Goal: Answer question/provide support

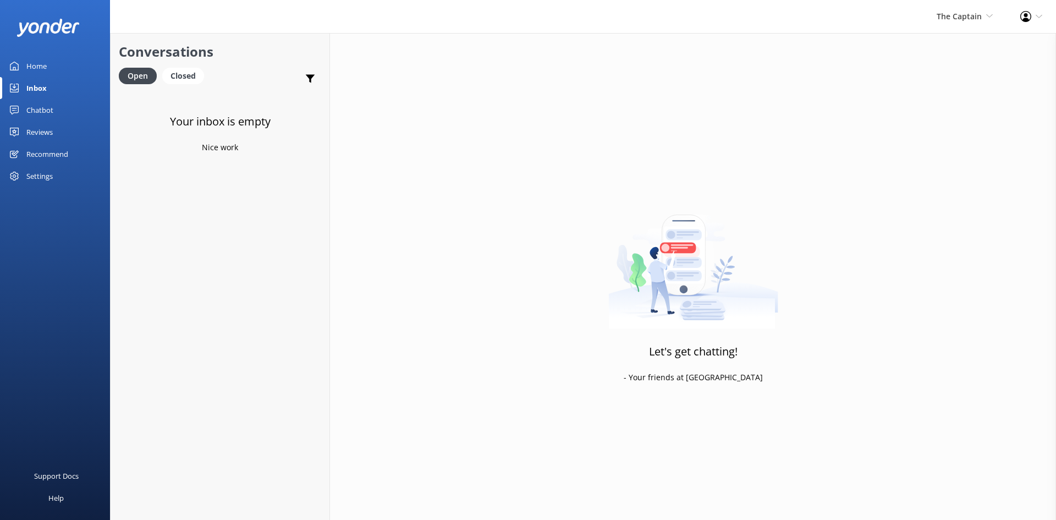
click at [41, 88] on div "Inbox" at bounding box center [36, 88] width 20 height 22
click at [939, 12] on span "The Captain" at bounding box center [958, 16] width 45 height 10
click at [920, 44] on link "De [GEOGRAPHIC_DATA]" at bounding box center [952, 47] width 110 height 26
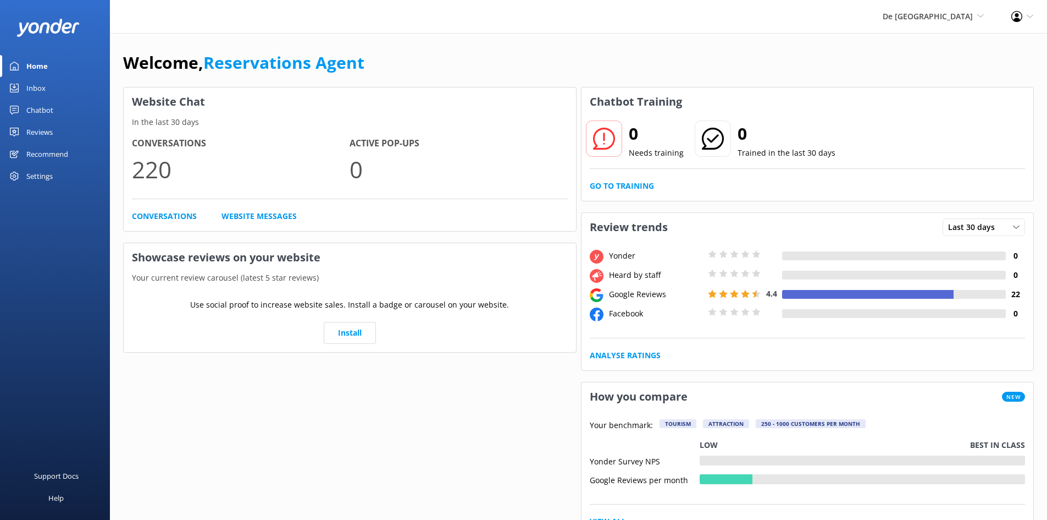
click at [43, 86] on div "Inbox" at bounding box center [35, 88] width 19 height 22
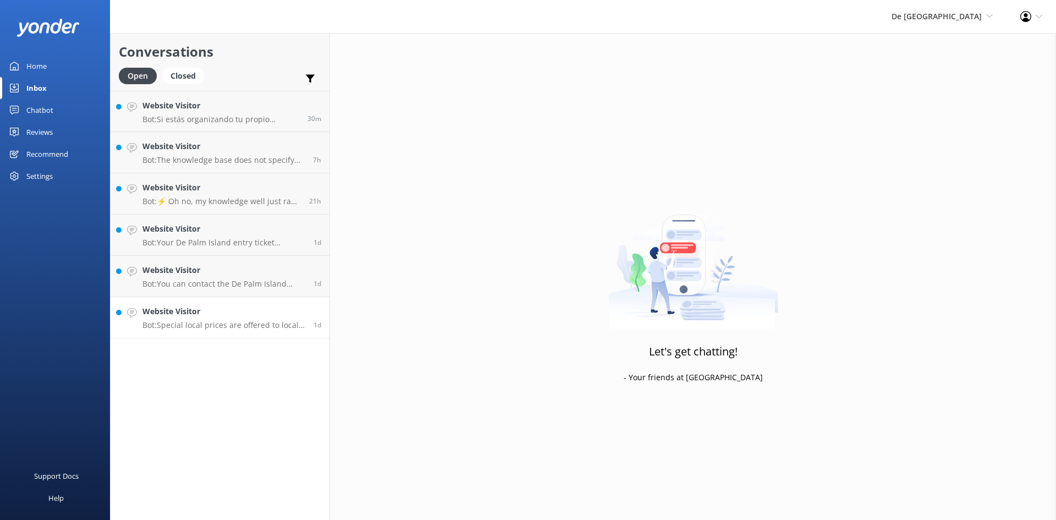
click at [229, 311] on h4 "Website Visitor" at bounding box center [223, 311] width 163 height 12
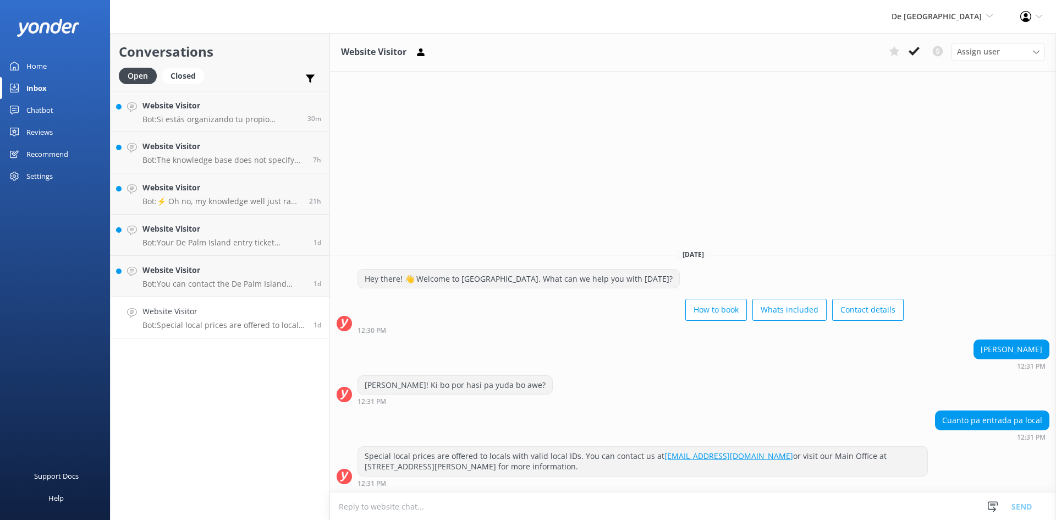
click at [366, 510] on textarea at bounding box center [693, 506] width 726 height 27
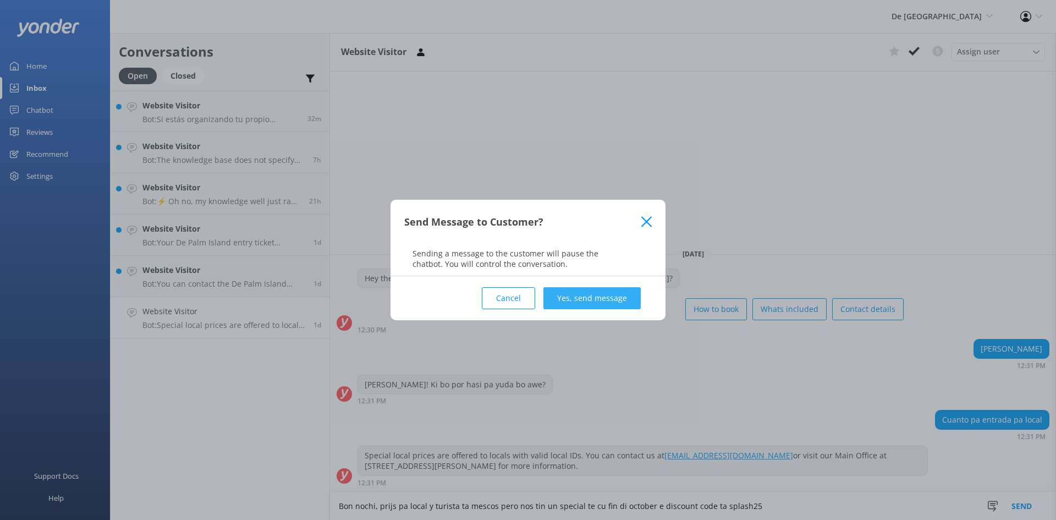
type textarea "Bon nochi, prijs pa local y turista ta mescos pero nos tin un special te cu fin…"
click at [597, 289] on button "Yes, send message" at bounding box center [591, 298] width 97 height 22
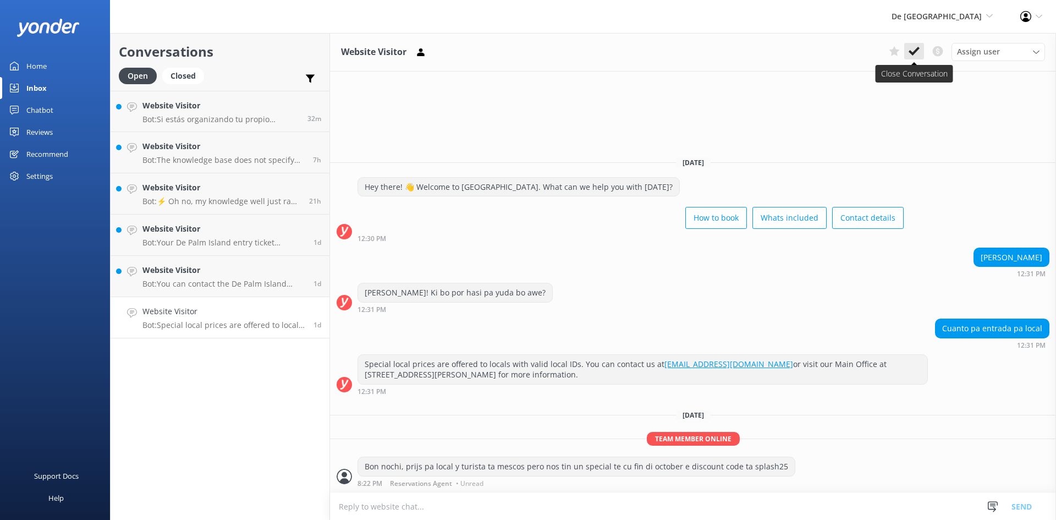
click at [918, 52] on icon at bounding box center [913, 51] width 11 height 11
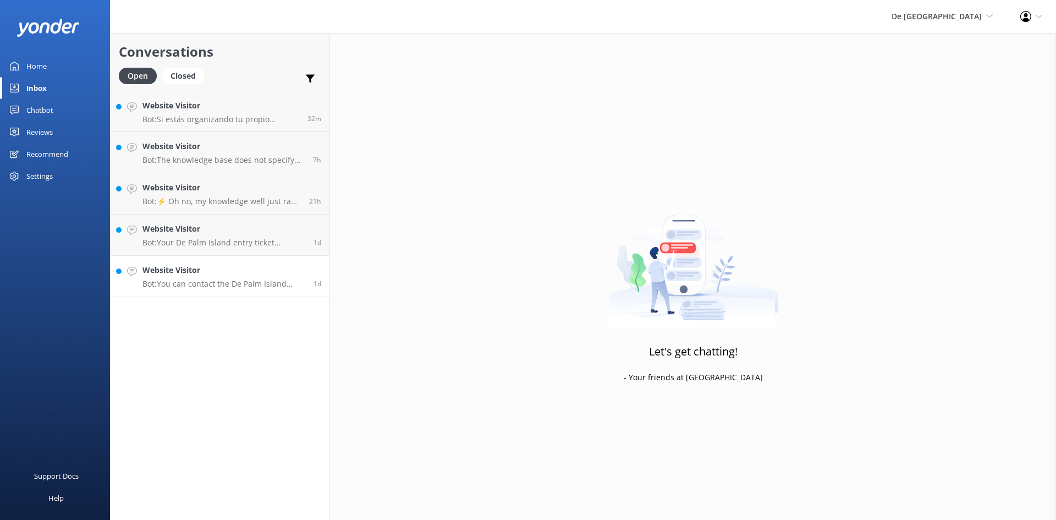
click at [214, 261] on link "Website Visitor Bot: You can contact the De Palm Island team at [EMAIL_ADDRESS]…" at bounding box center [220, 276] width 219 height 41
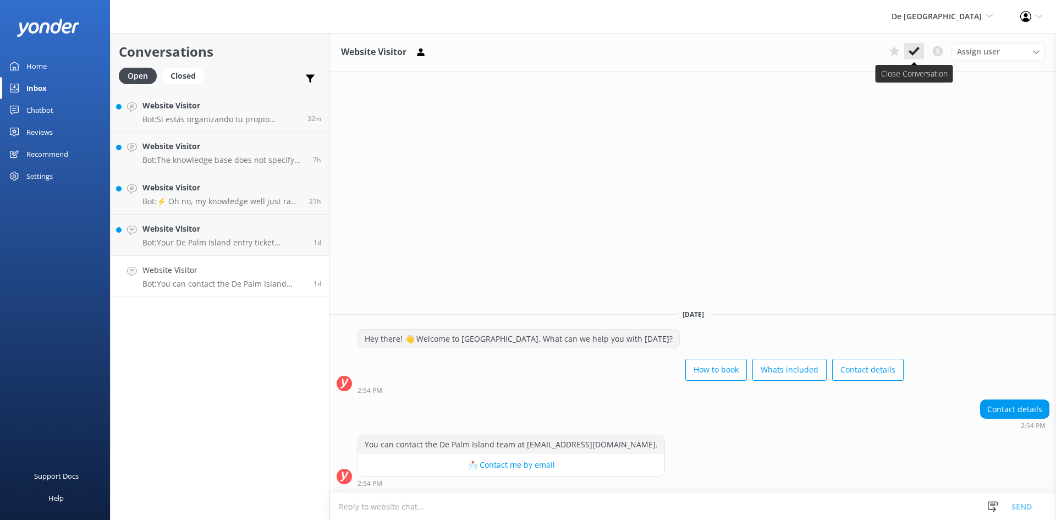
click at [920, 46] on button at bounding box center [914, 51] width 20 height 16
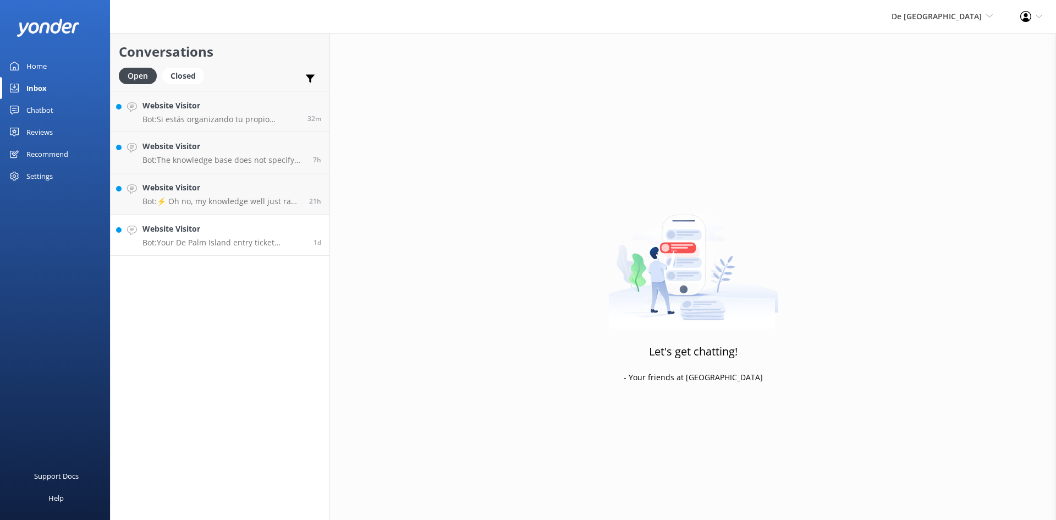
click at [207, 234] on h4 "Website Visitor" at bounding box center [223, 229] width 163 height 12
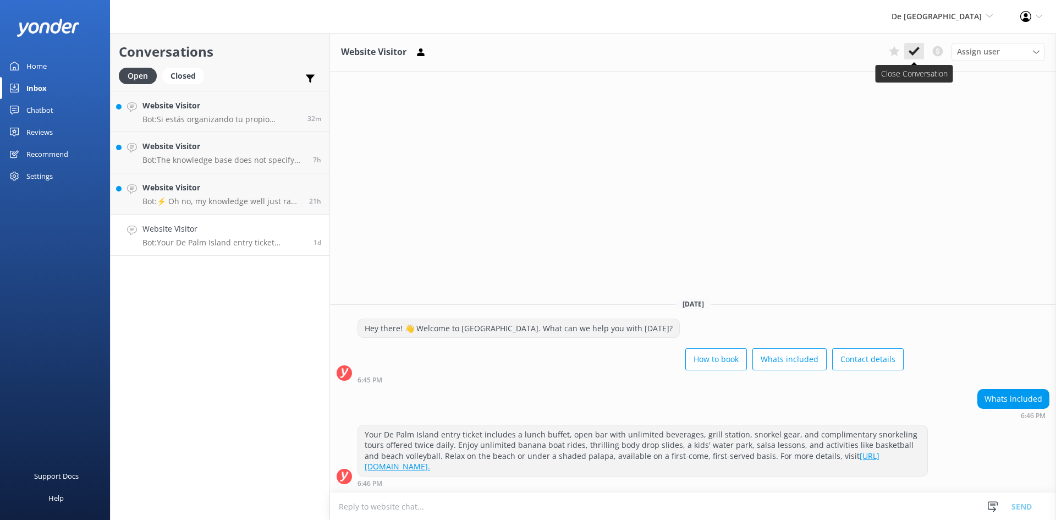
click at [913, 45] on button at bounding box center [914, 51] width 20 height 16
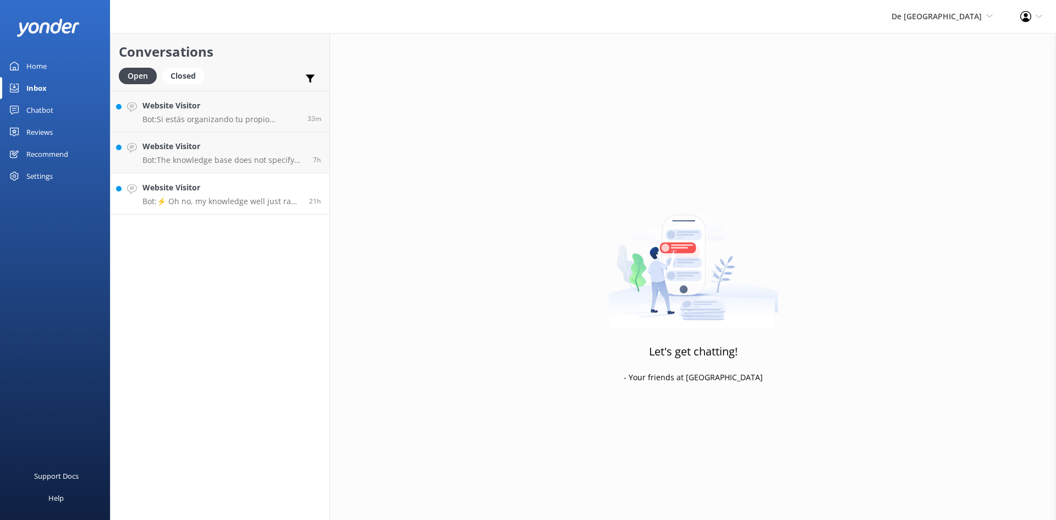
click at [228, 194] on h4 "Website Visitor" at bounding box center [221, 187] width 158 height 12
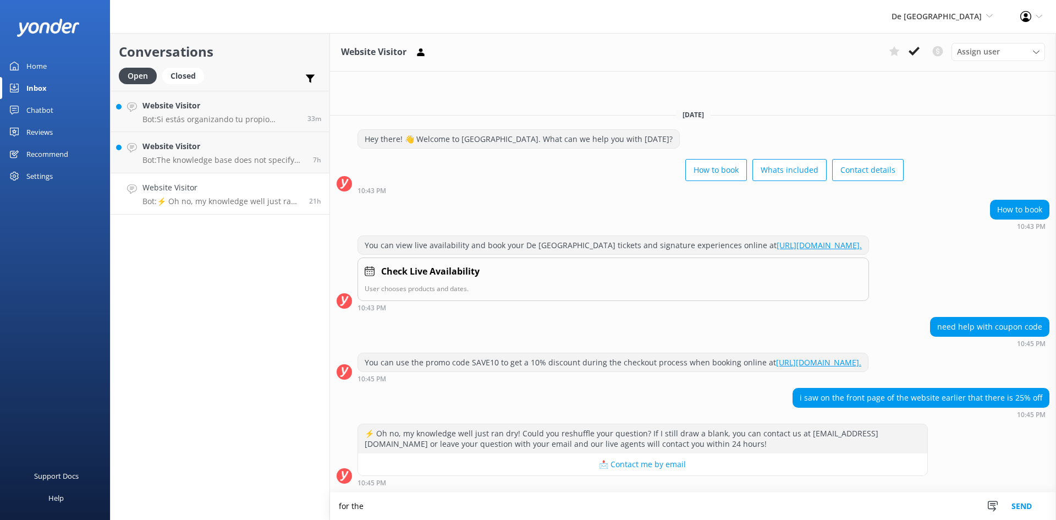
type textarea "for th"
type textarea "we do have a discount for de [GEOGRAPHIC_DATA] spalsh25 until [DATE]"
click at [1012, 509] on button "Send" at bounding box center [1021, 505] width 41 height 27
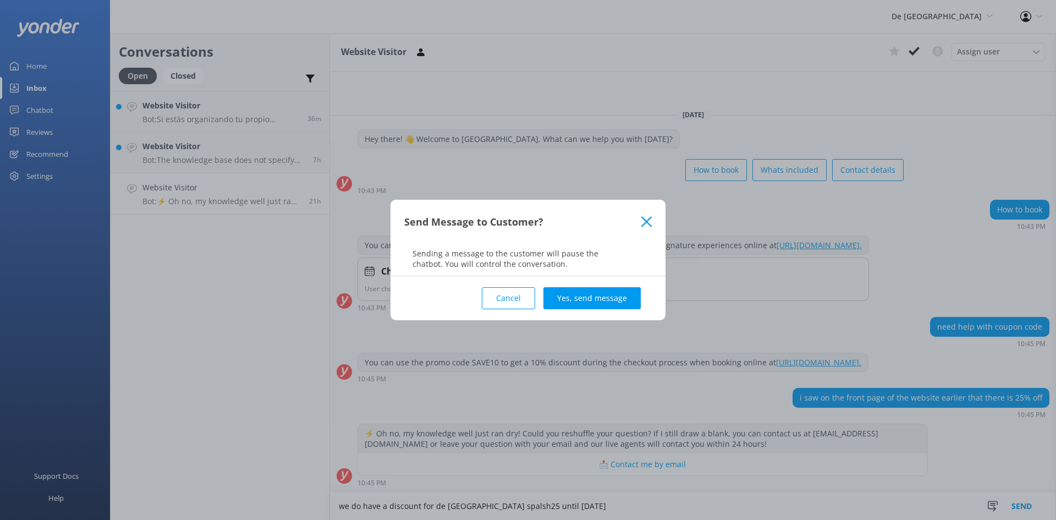
click at [592, 306] on button "Yes, send message" at bounding box center [591, 298] width 97 height 22
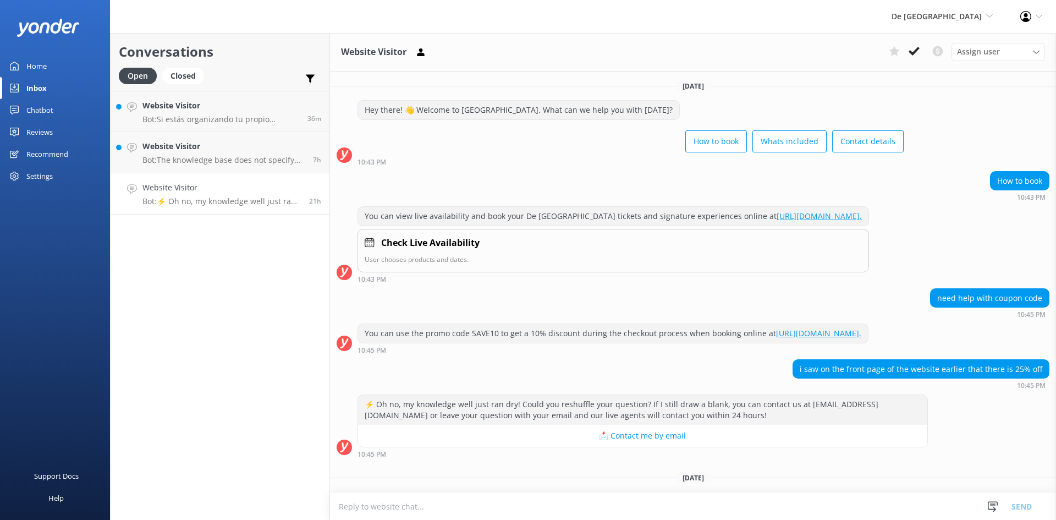
scroll to position [84, 0]
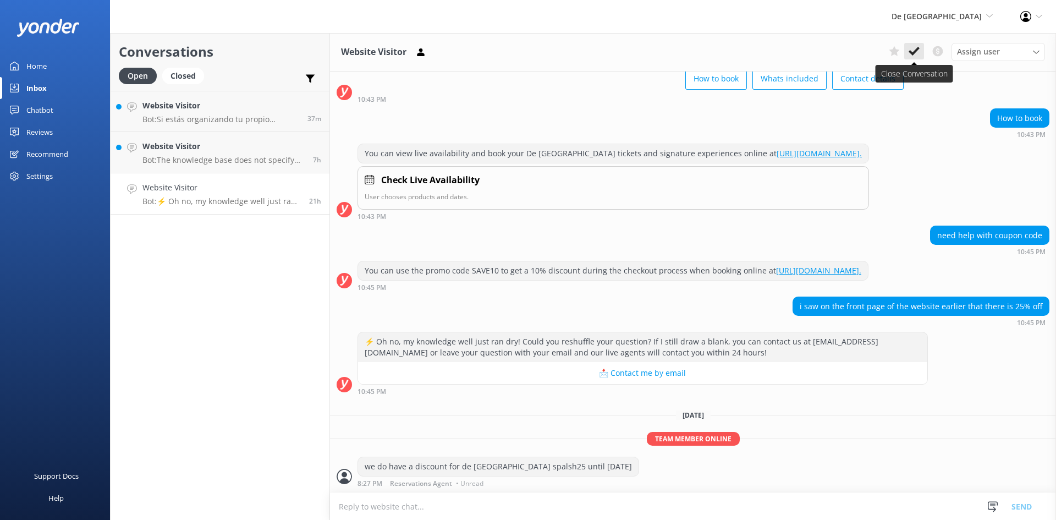
click at [909, 48] on icon at bounding box center [913, 51] width 11 height 11
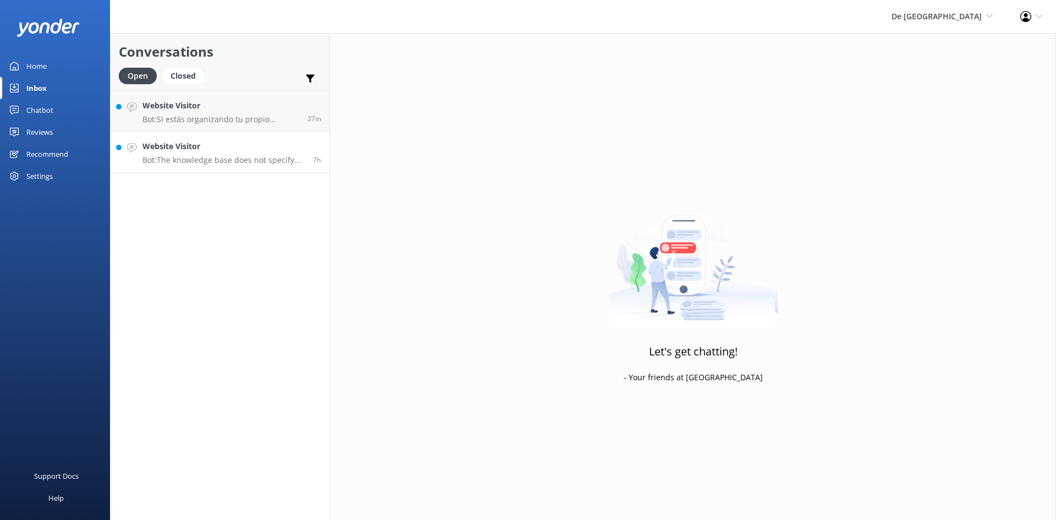
click at [208, 160] on p "Bot: The knowledge base does not specify any special advance arrangements for b…" at bounding box center [223, 160] width 162 height 10
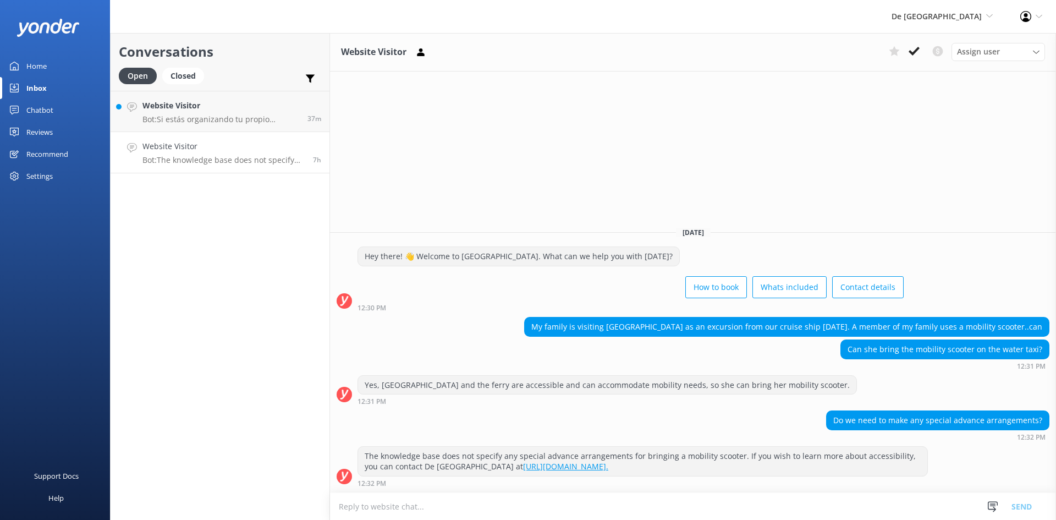
click at [550, 511] on textarea at bounding box center [693, 506] width 726 height 27
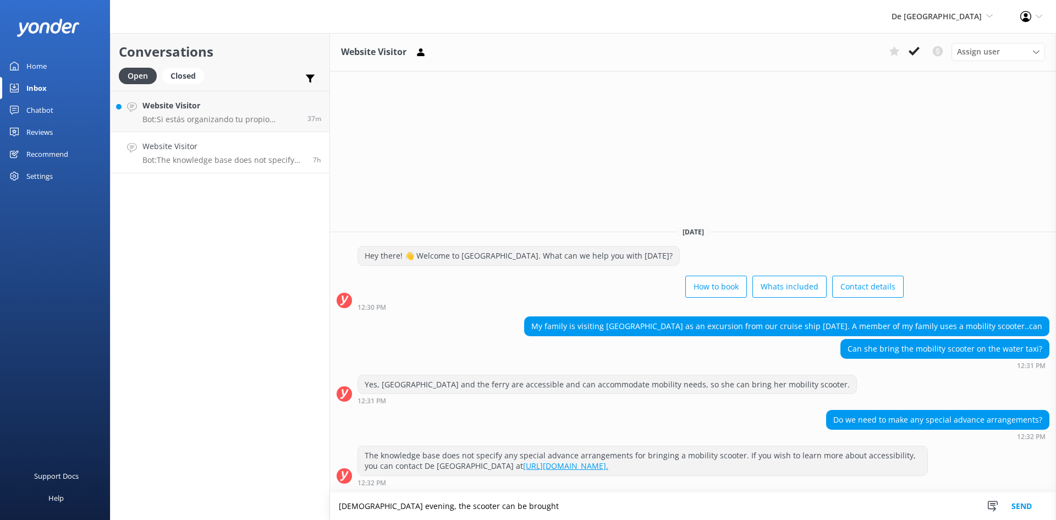
click at [345, 506] on textarea "[DEMOGRAPHIC_DATA] evening, the scooter can be brought" at bounding box center [693, 505] width 726 height 27
click at [498, 508] on textarea "good evening, the scooter can be brought" at bounding box center [693, 505] width 726 height 27
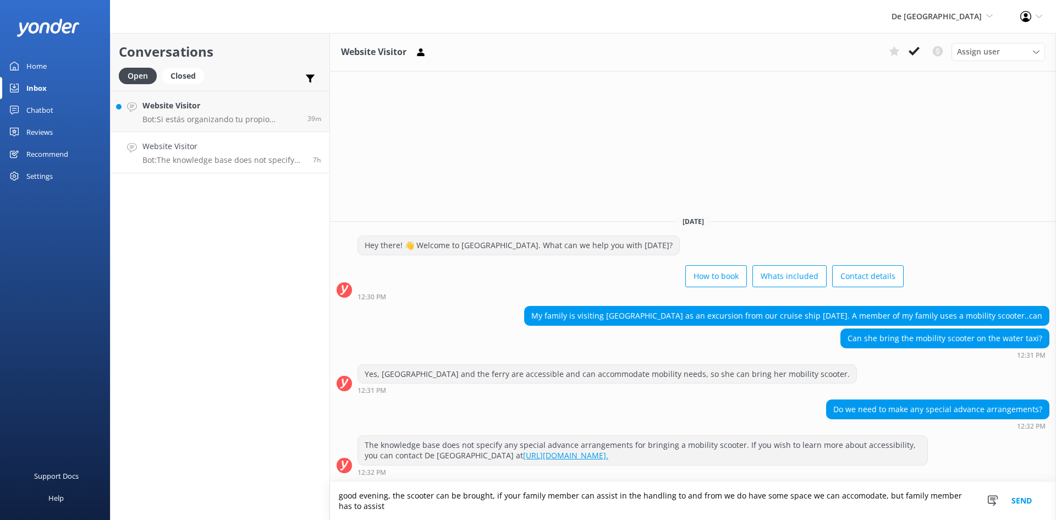
type textarea "good evening, the scooter can be brought, if your family member can assist in t…"
click at [1023, 500] on button "Send" at bounding box center [1021, 501] width 41 height 38
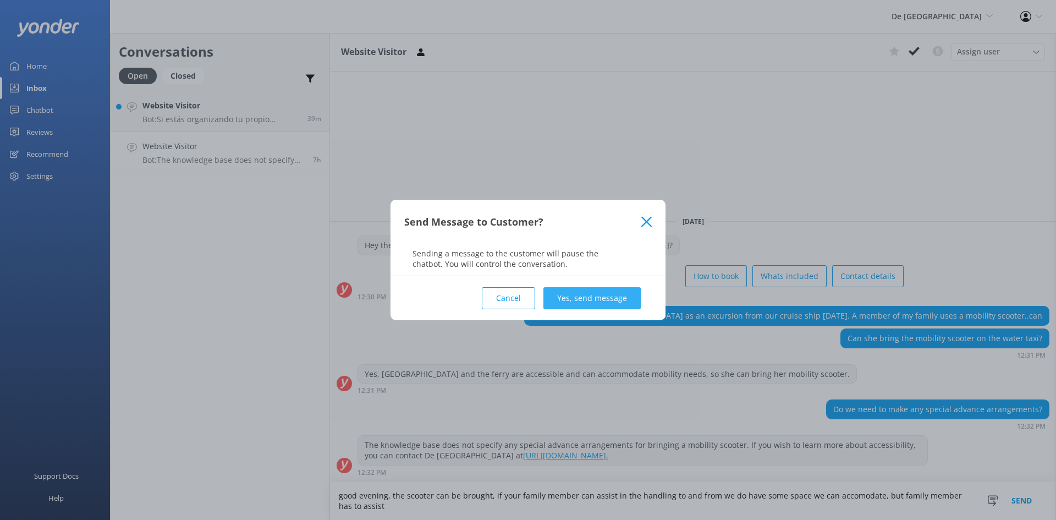
click at [584, 288] on button "Yes, send message" at bounding box center [591, 298] width 97 height 22
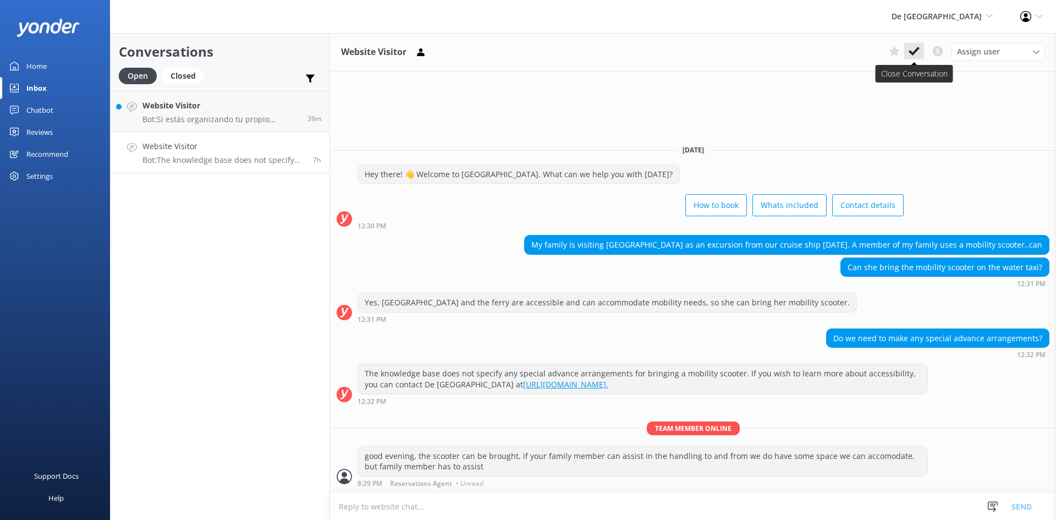
click at [914, 53] on use at bounding box center [913, 51] width 11 height 9
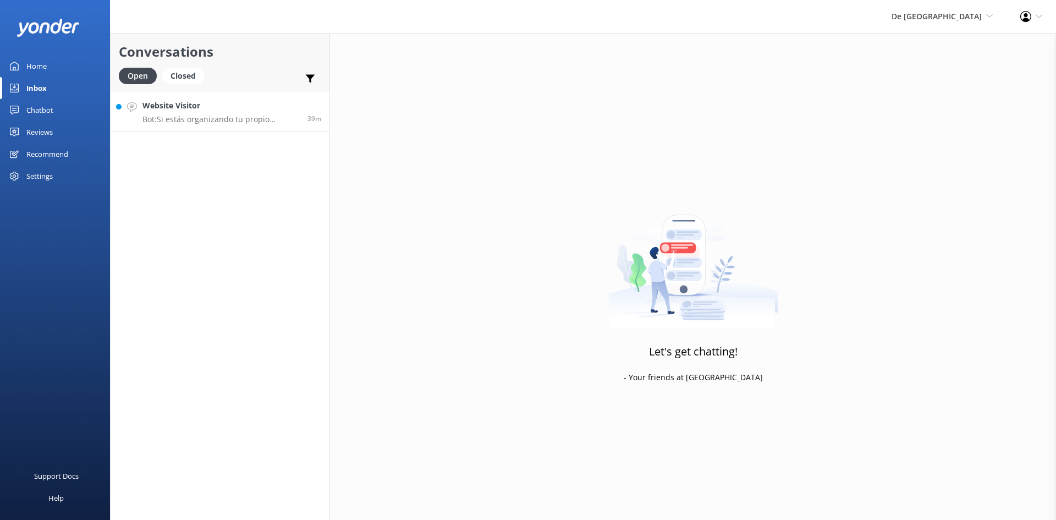
click at [207, 109] on h4 "Website Visitor" at bounding box center [220, 106] width 157 height 12
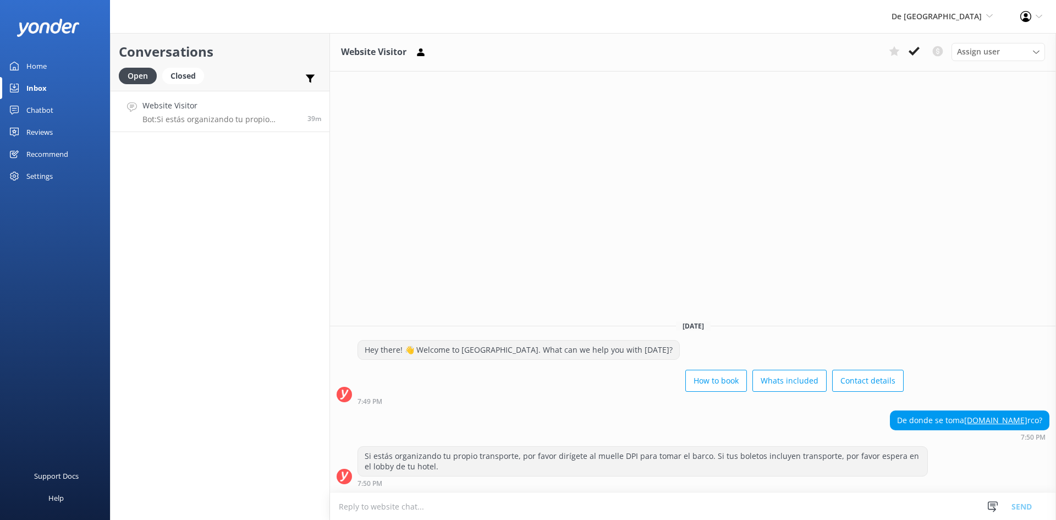
click at [505, 512] on textarea at bounding box center [693, 506] width 726 height 27
type textarea "n"
click at [400, 503] on textarea "buenas noches, n tenemos direc" at bounding box center [693, 505] width 726 height 27
click at [465, 506] on textarea "buenas noches, no tenemos direc" at bounding box center [693, 505] width 726 height 27
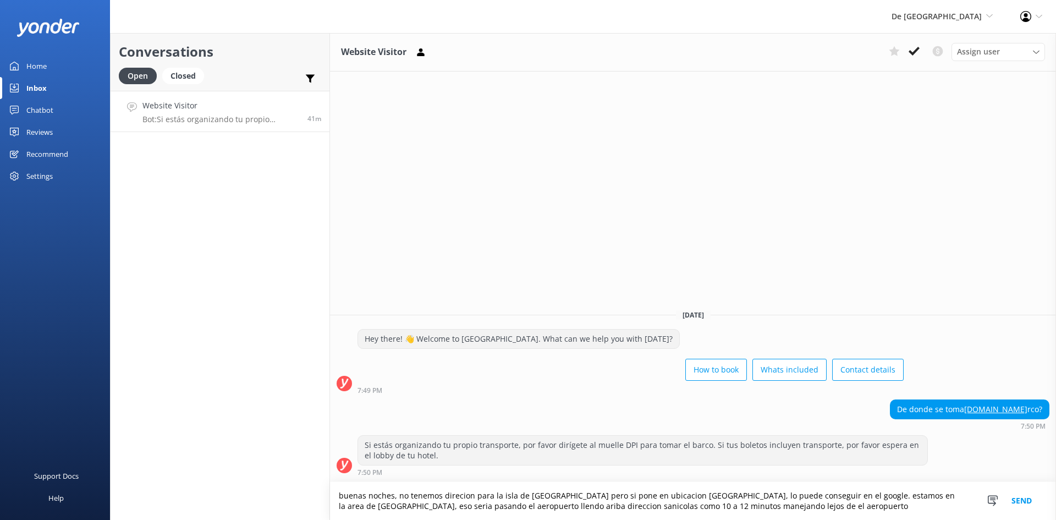
type textarea "buenas noches, no tenemos direcion para la isla de [GEOGRAPHIC_DATA] pero si po…"
click at [1025, 500] on button "Send" at bounding box center [1021, 501] width 41 height 38
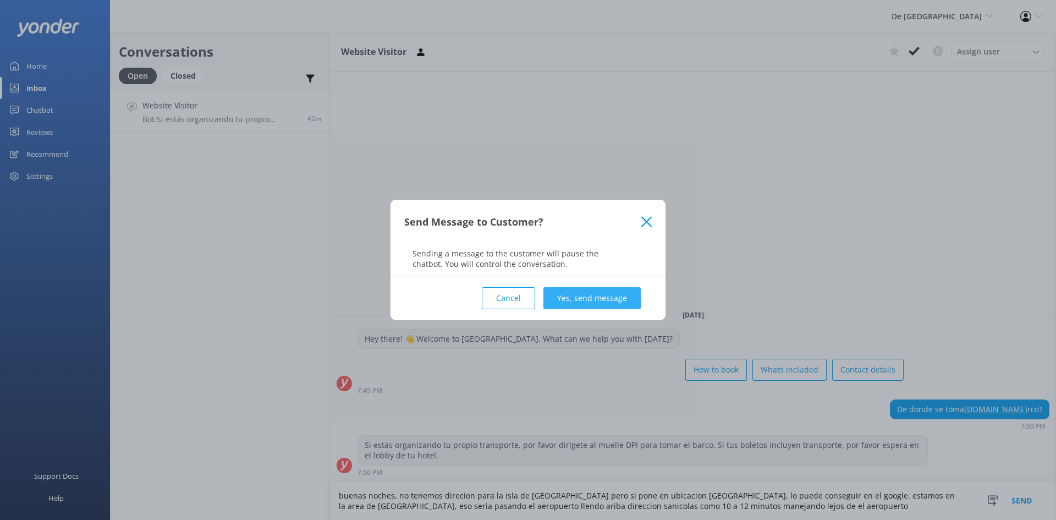
click at [584, 297] on button "Yes, send message" at bounding box center [591, 298] width 97 height 22
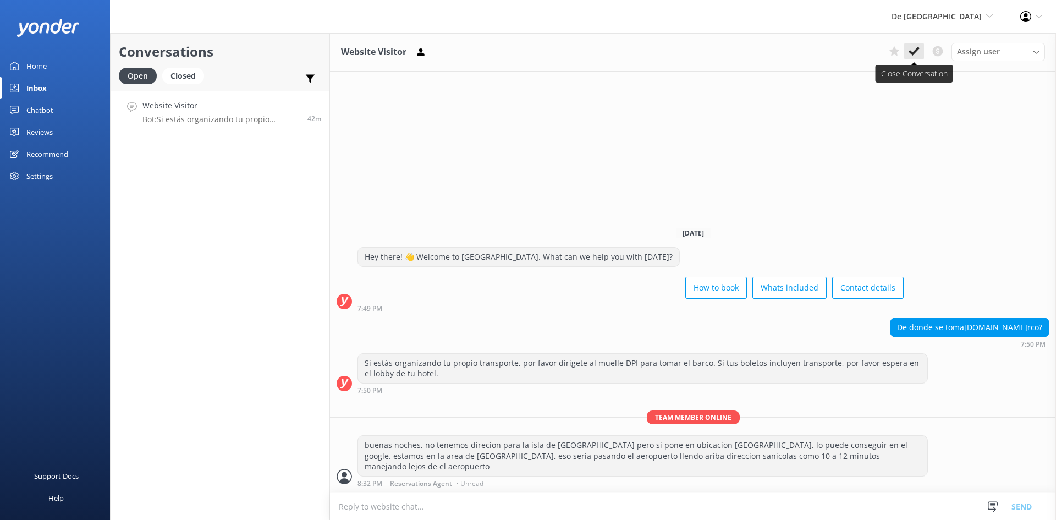
click at [919, 45] on button at bounding box center [914, 51] width 20 height 16
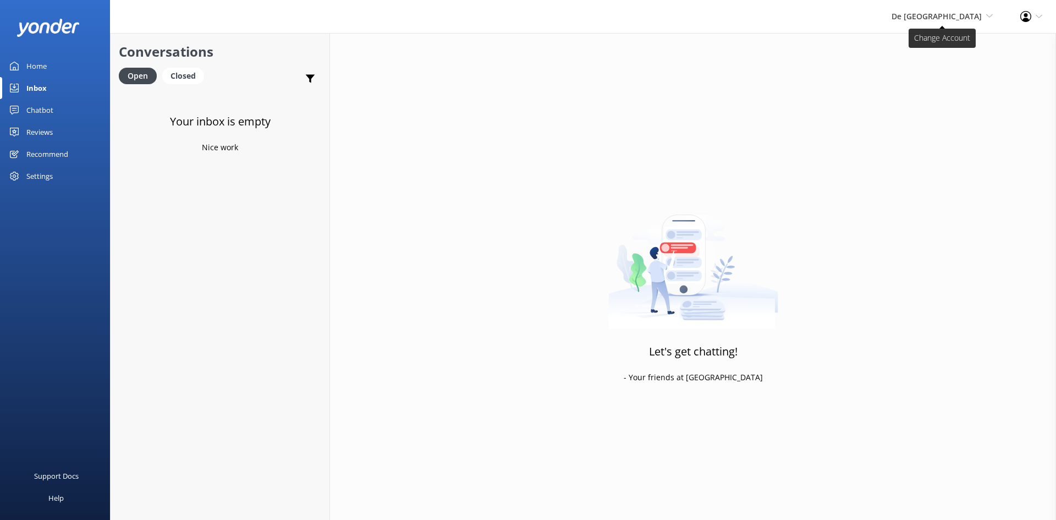
click at [957, 14] on span "De [GEOGRAPHIC_DATA]" at bounding box center [936, 16] width 90 height 10
click at [935, 69] on link "Aruba's Activities Expert" at bounding box center [952, 73] width 110 height 26
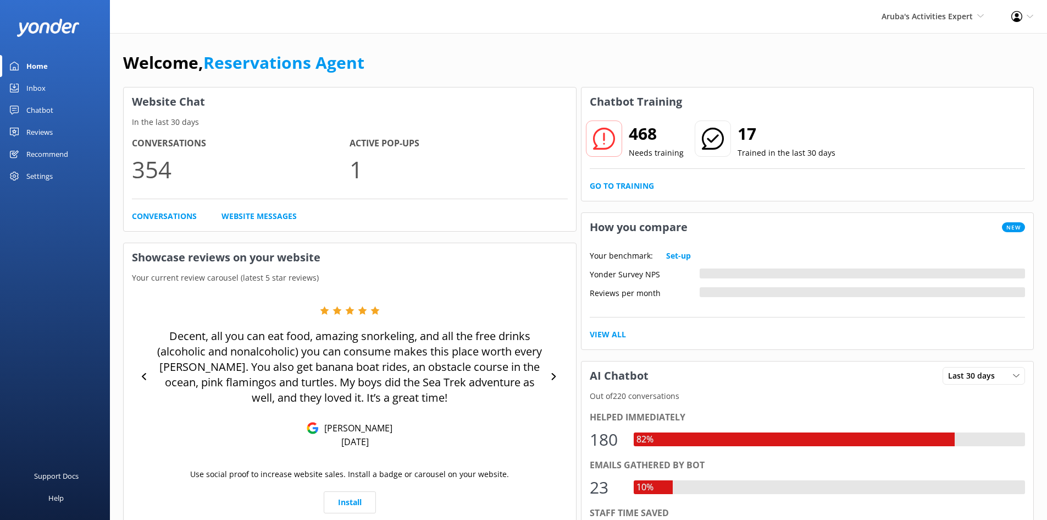
click at [45, 86] on div "Inbox" at bounding box center [35, 88] width 19 height 22
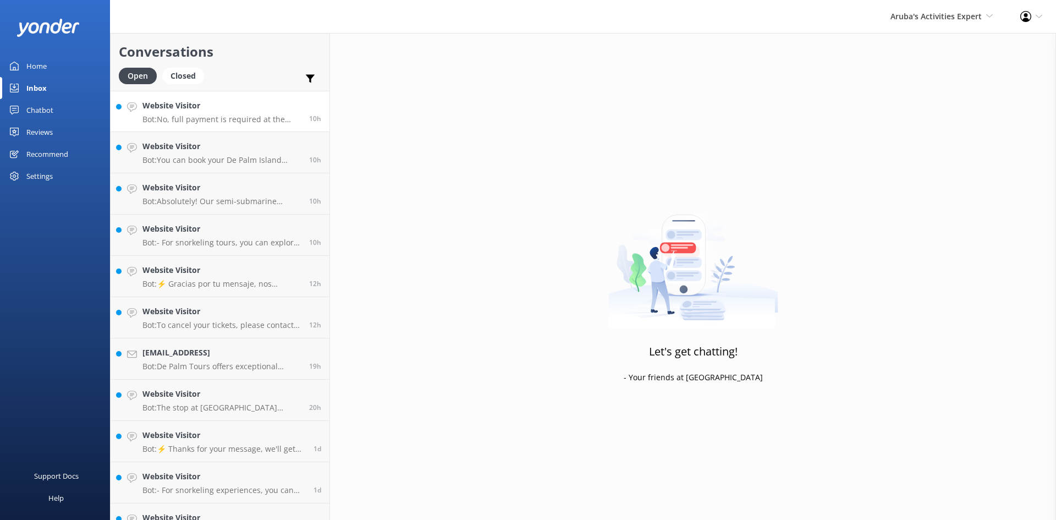
click at [239, 111] on h4 "Website Visitor" at bounding box center [221, 106] width 158 height 12
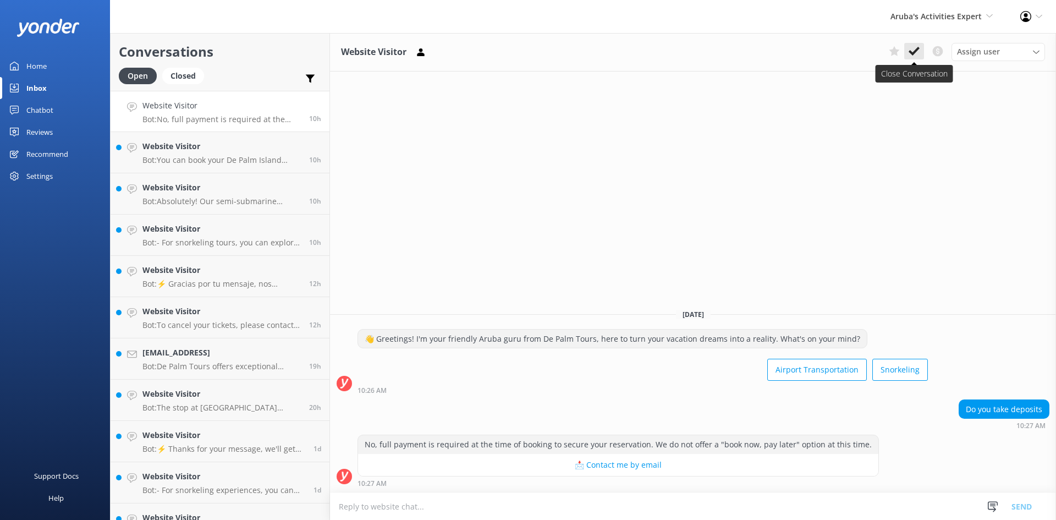
click at [910, 50] on icon at bounding box center [913, 51] width 11 height 11
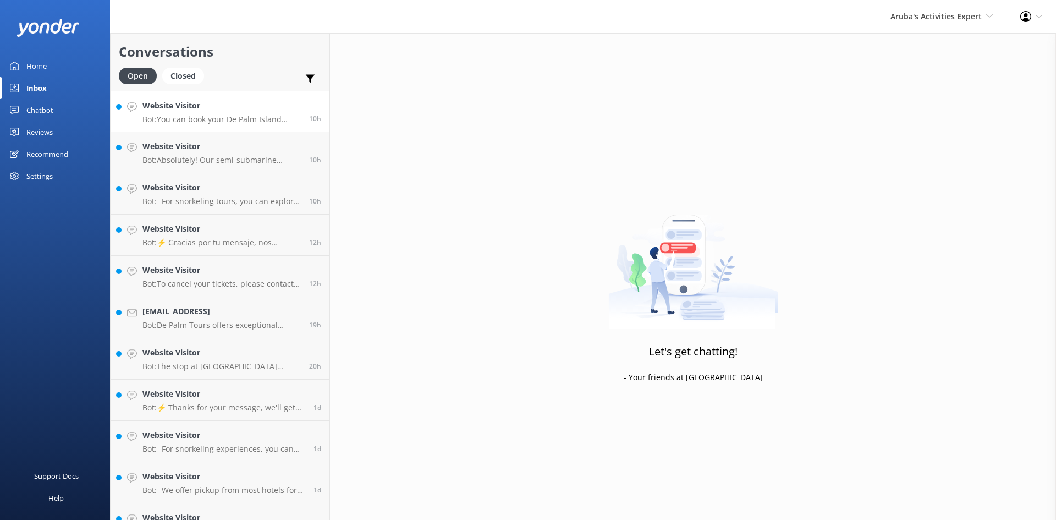
click at [206, 104] on h4 "Website Visitor" at bounding box center [221, 106] width 158 height 12
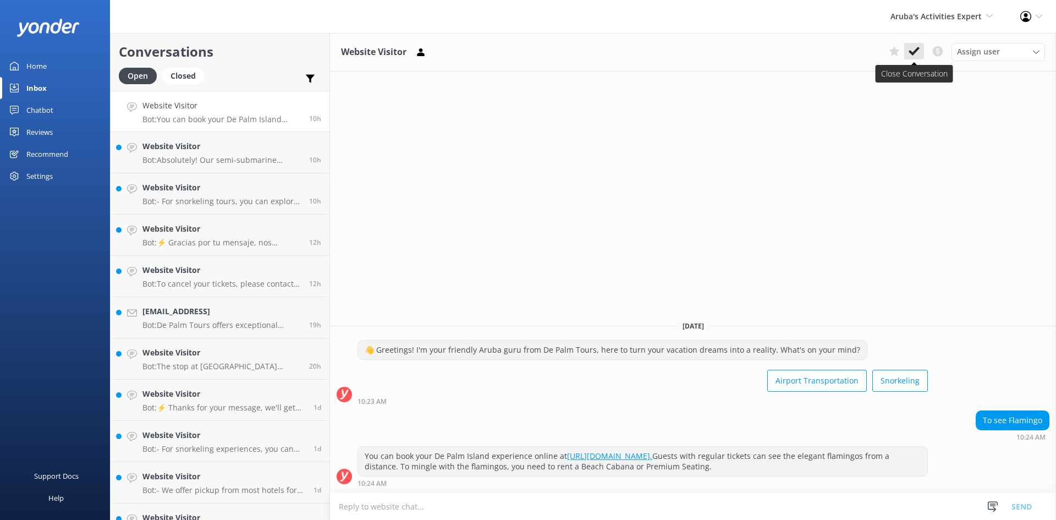
click at [912, 52] on icon at bounding box center [913, 51] width 11 height 11
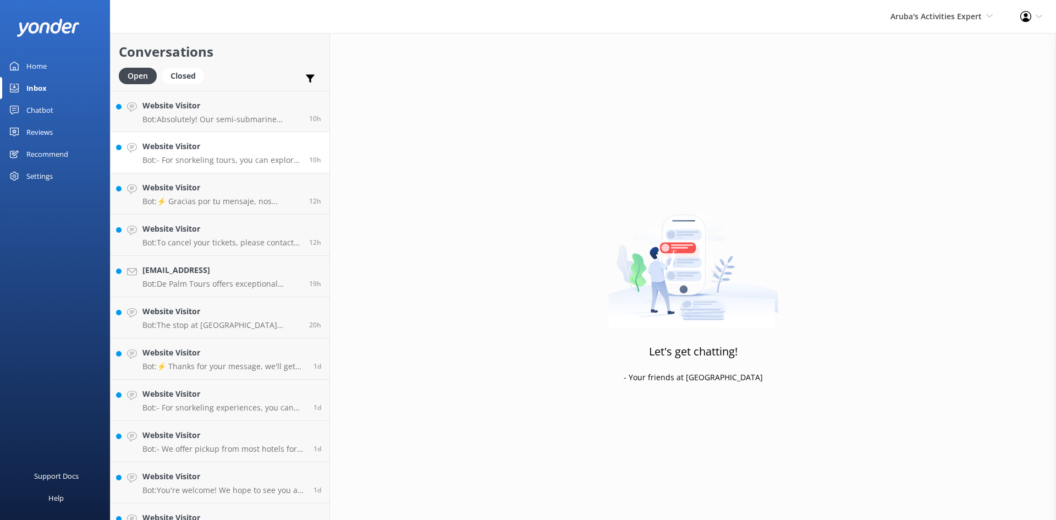
click at [209, 151] on h4 "Website Visitor" at bounding box center [221, 146] width 158 height 12
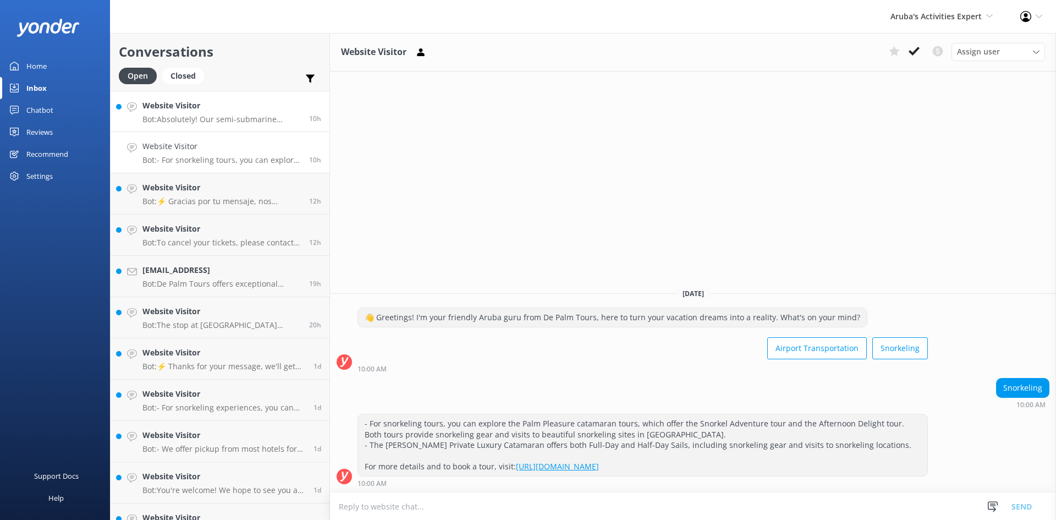
click at [201, 112] on div "Website Visitor Bot: Absolutely! Our semi-submarine adventure is suitable for g…" at bounding box center [221, 112] width 158 height 24
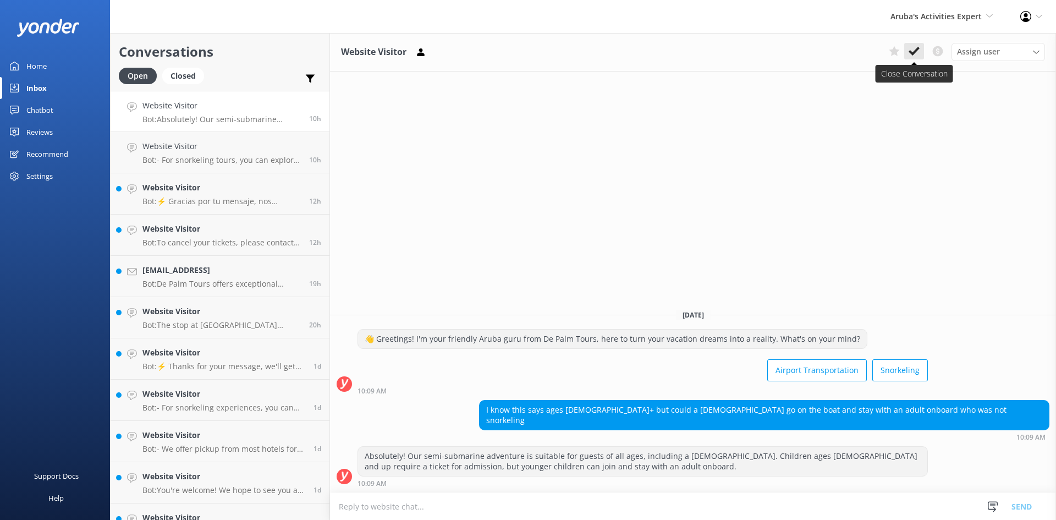
click at [914, 51] on icon at bounding box center [913, 51] width 11 height 11
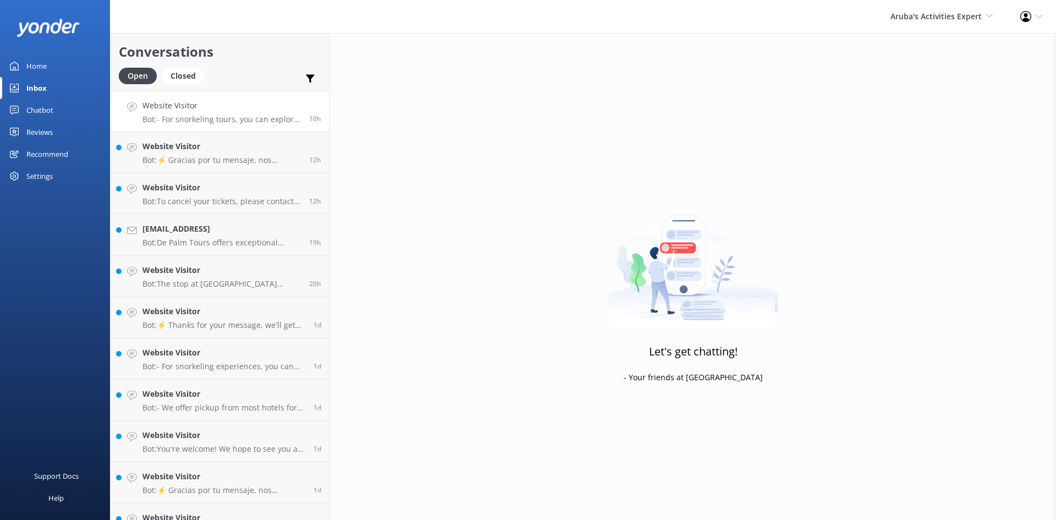
click at [219, 109] on h4 "Website Visitor" at bounding box center [221, 106] width 158 height 12
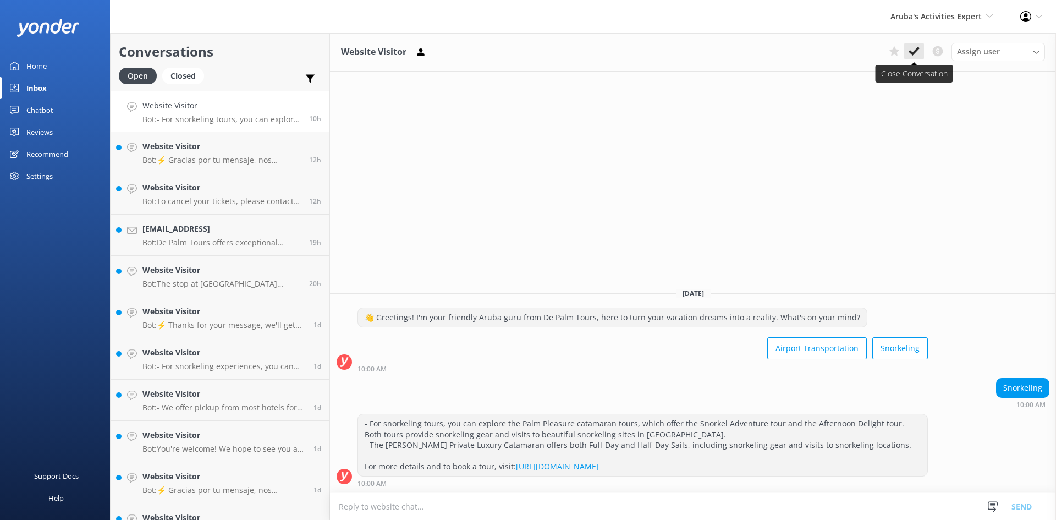
click at [915, 53] on icon at bounding box center [913, 51] width 11 height 11
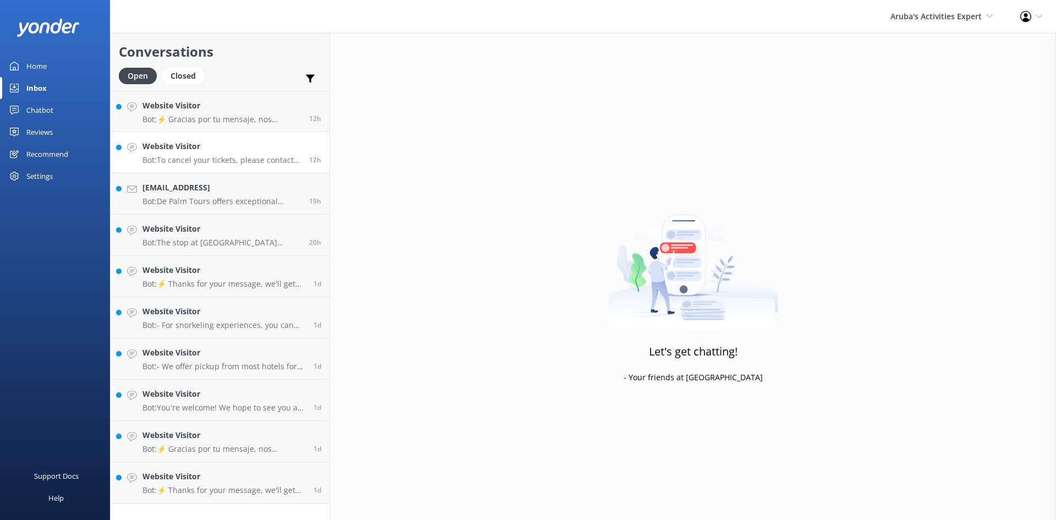
drag, startPoint x: 263, startPoint y: 155, endPoint x: 240, endPoint y: 148, distance: 24.2
click at [240, 148] on h4 "Website Visitor" at bounding box center [221, 146] width 158 height 12
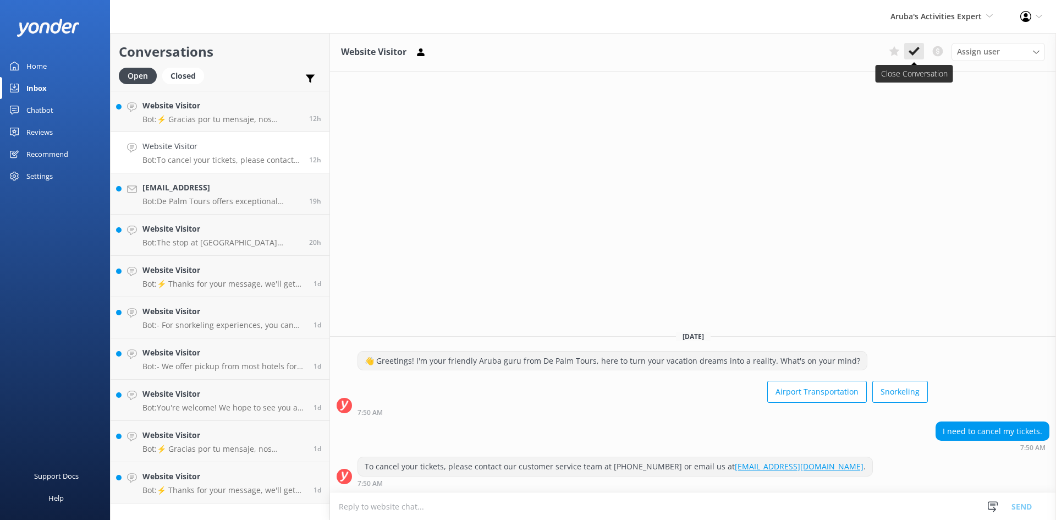
click at [919, 49] on button at bounding box center [914, 51] width 20 height 16
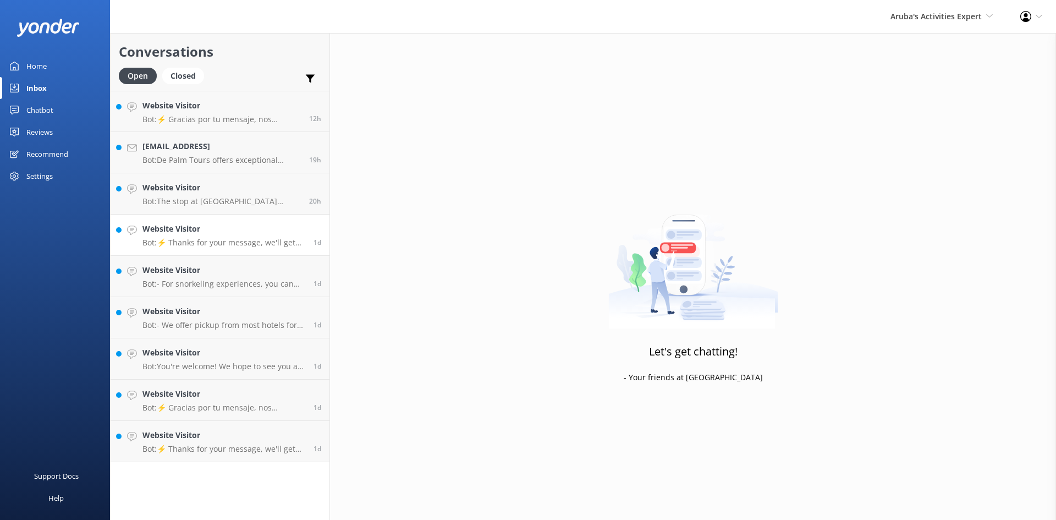
click at [206, 216] on link "Website Visitor Bot: ⚡ Thanks for your message, we'll get back to you as soon a…" at bounding box center [220, 234] width 219 height 41
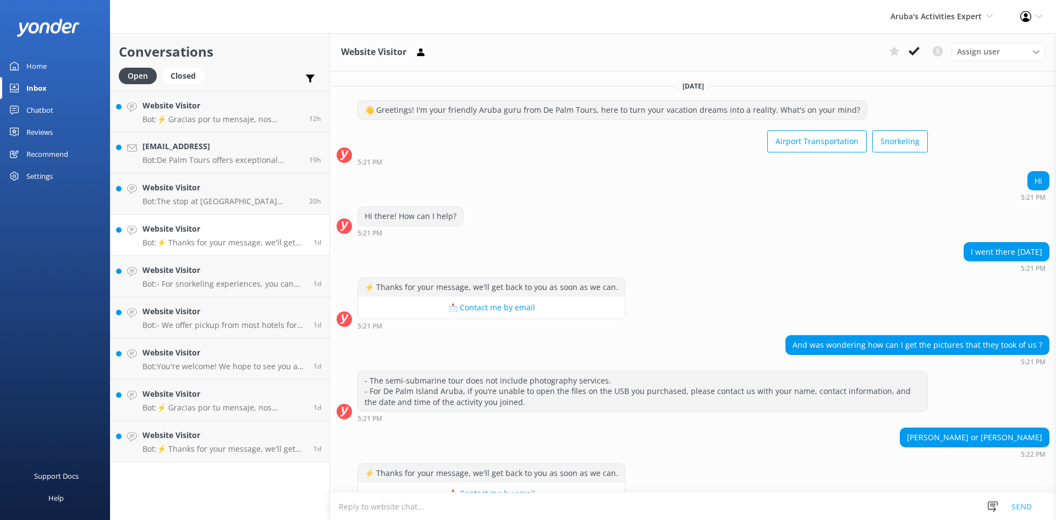
scroll to position [29, 0]
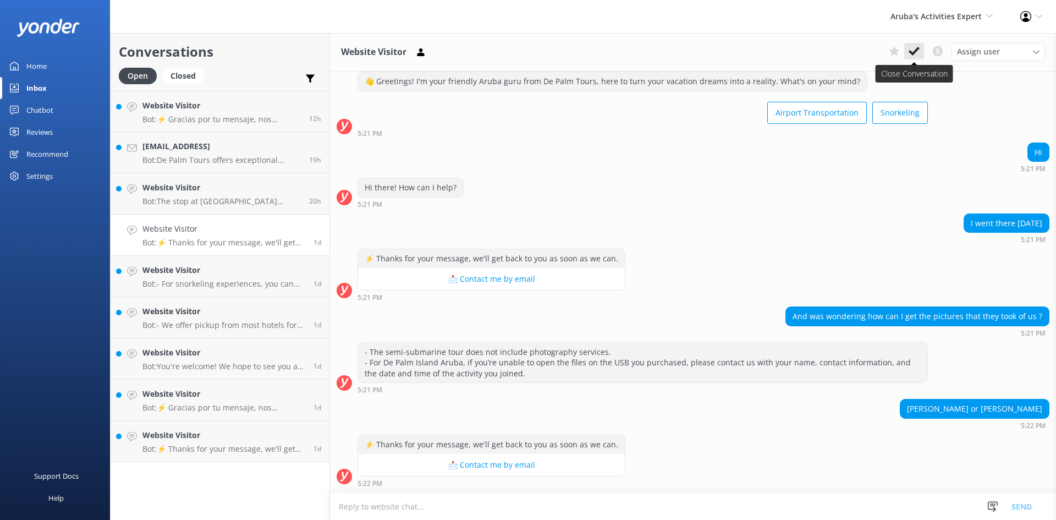
click at [914, 49] on icon at bounding box center [913, 51] width 11 height 11
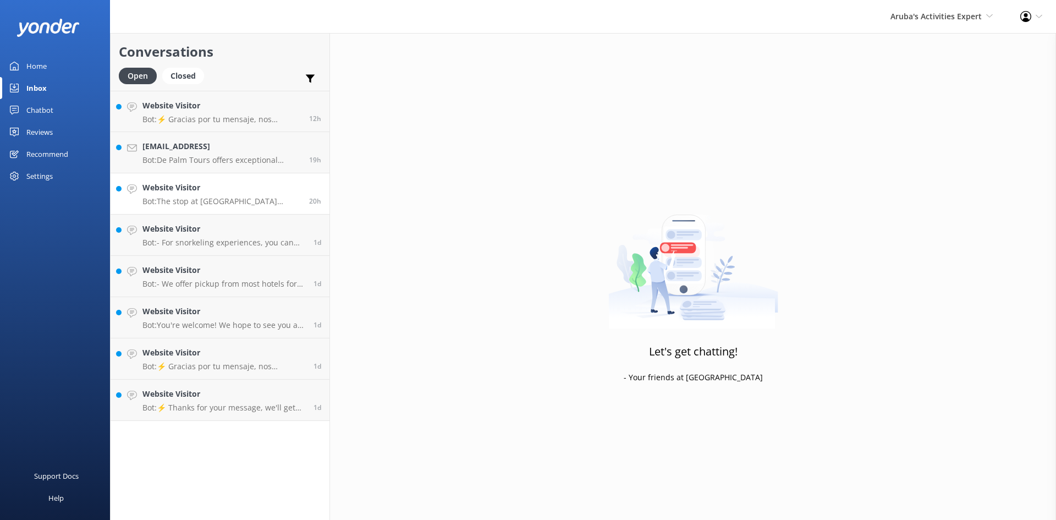
click at [211, 184] on h4 "Website Visitor" at bounding box center [221, 187] width 158 height 12
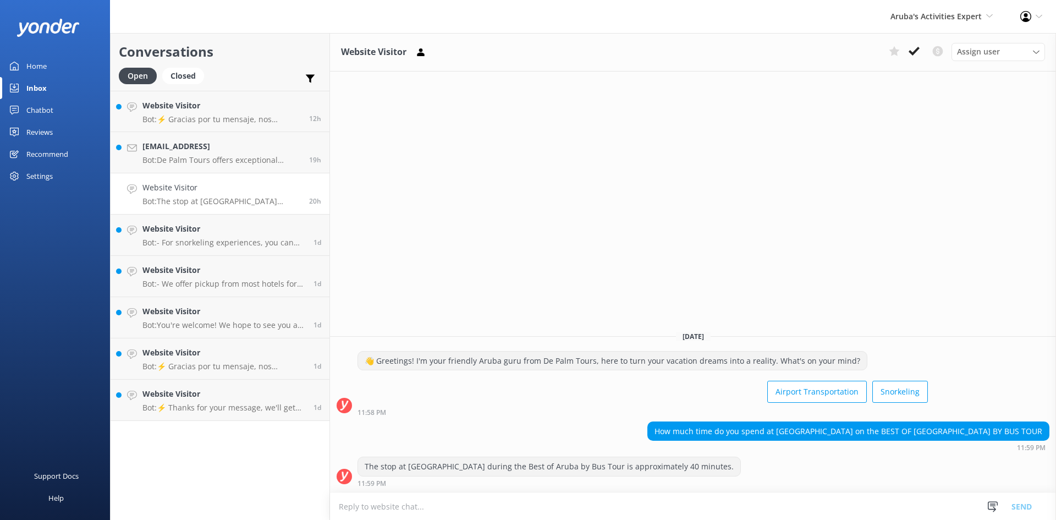
click at [658, 507] on textarea at bounding box center [693, 506] width 726 height 27
type textarea "good evning about an hour"
click at [1028, 502] on button "Send" at bounding box center [1021, 505] width 41 height 27
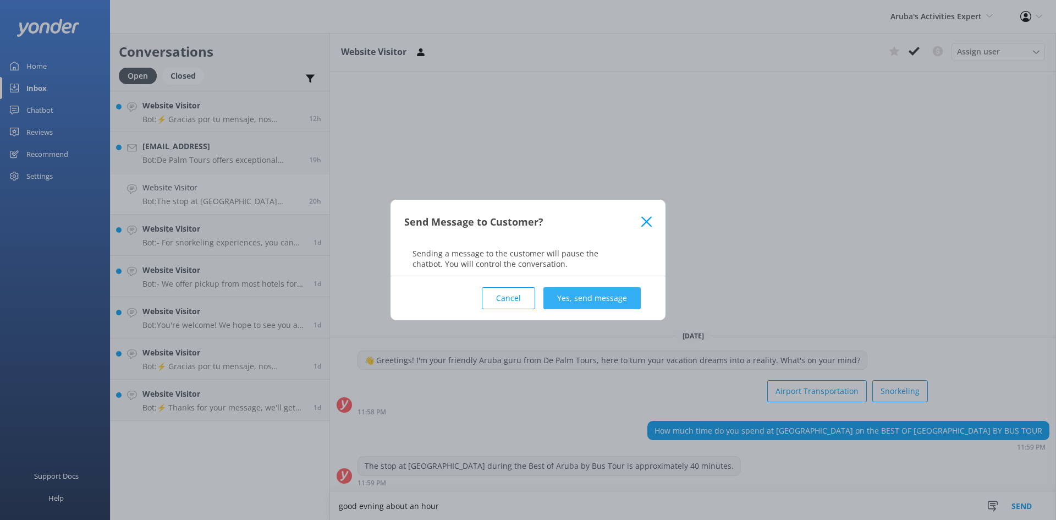
click at [629, 295] on button "Yes, send message" at bounding box center [591, 298] width 97 height 22
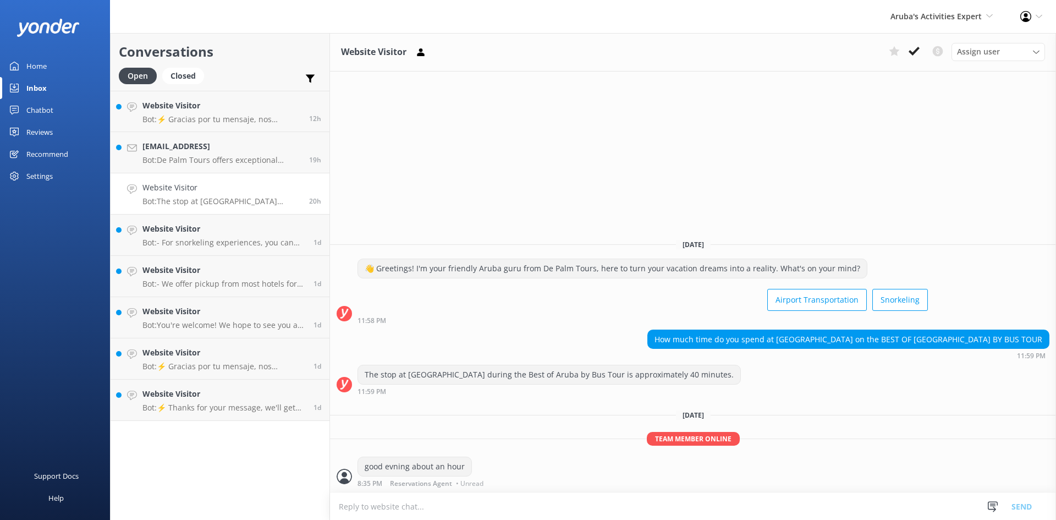
drag, startPoint x: 914, startPoint y: 54, endPoint x: 880, endPoint y: 63, distance: 34.5
click at [914, 54] on icon at bounding box center [913, 51] width 11 height 11
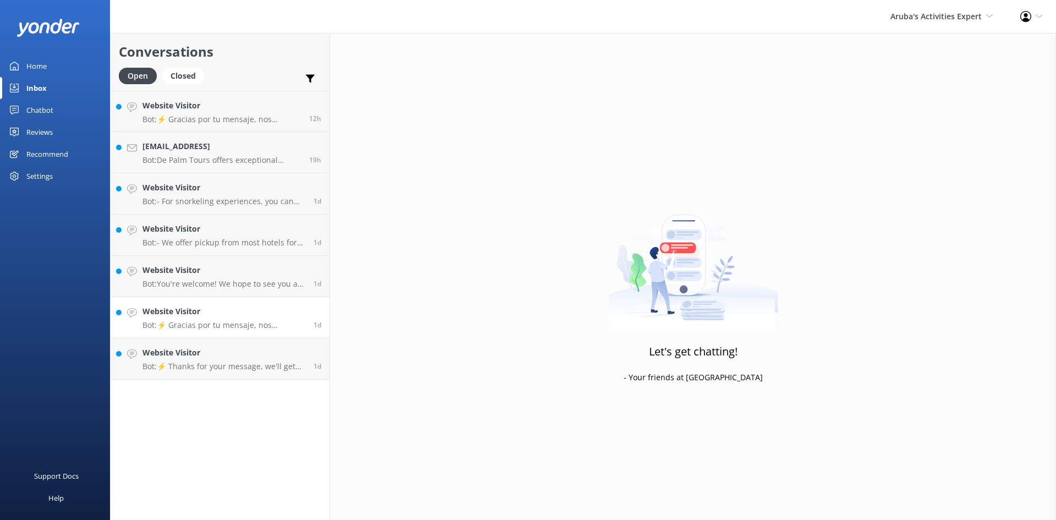
click at [209, 310] on h4 "Website Visitor" at bounding box center [223, 311] width 163 height 12
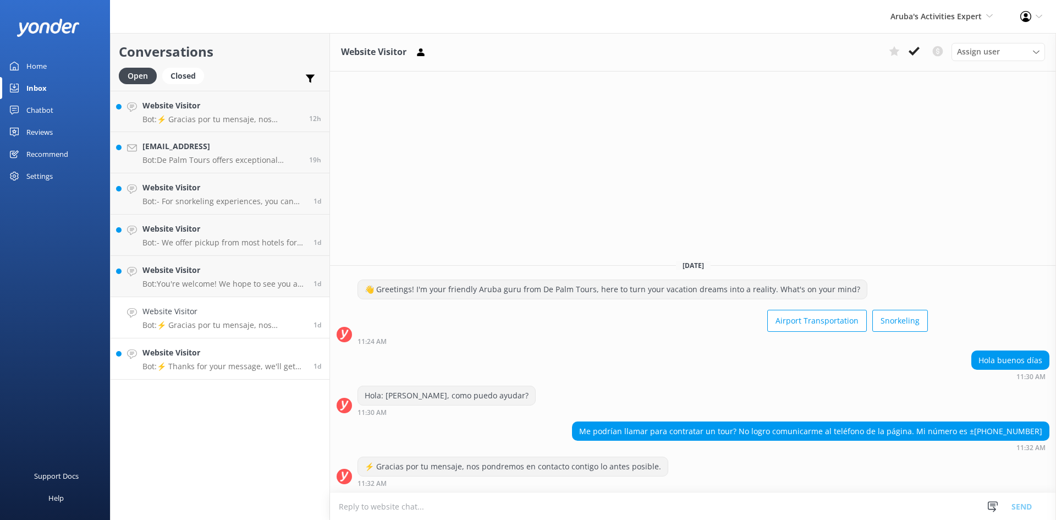
click at [239, 360] on div "Website Visitor Bot: ⚡ Thanks for your message, we'll get back to you as soon a…" at bounding box center [223, 358] width 163 height 24
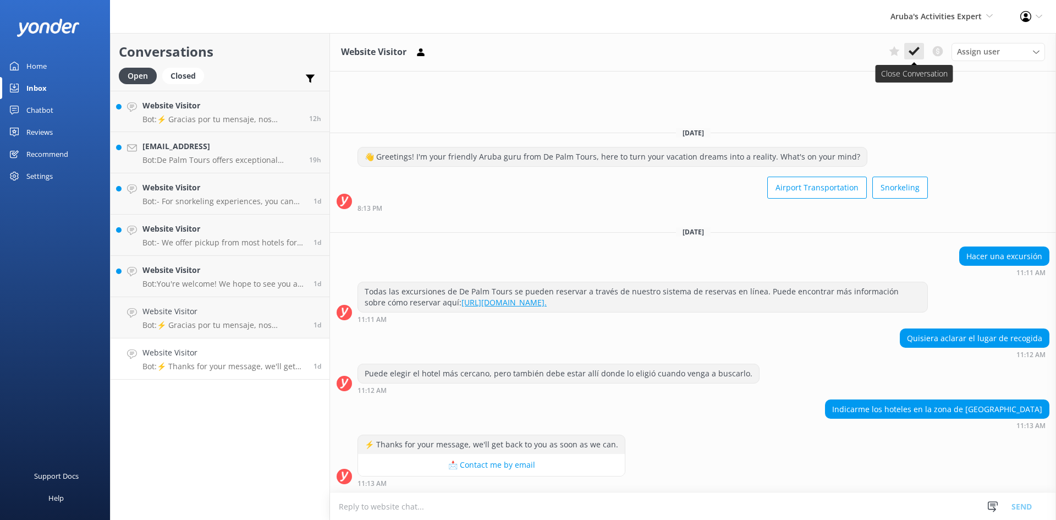
click at [917, 46] on icon at bounding box center [913, 51] width 11 height 11
